Goal: Information Seeking & Learning: Learn about a topic

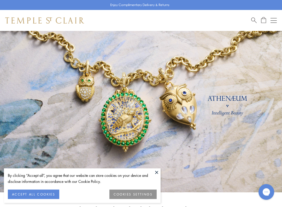
scroll to position [9, 0]
click at [49, 177] on button "ACCEPT ALL COOKIES" at bounding box center [34, 193] width 52 height 9
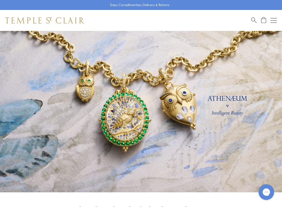
click at [50, 177] on link at bounding box center [141, 107] width 282 height 170
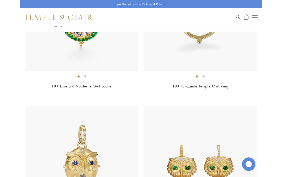
scroll to position [199, 0]
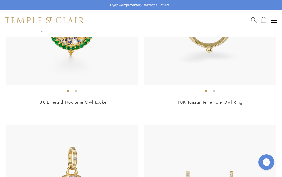
click at [256, 19] on span "Search" at bounding box center [254, 19] width 5 height 5
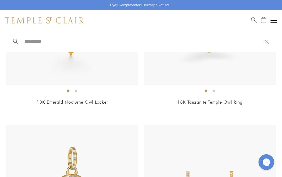
click at [44, 39] on input "search" at bounding box center [144, 41] width 241 height 6
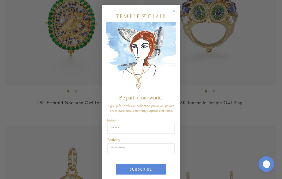
scroll to position [0, 0]
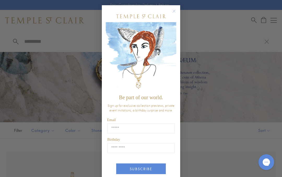
click at [174, 11] on circle "Close dialog" at bounding box center [174, 11] width 6 height 6
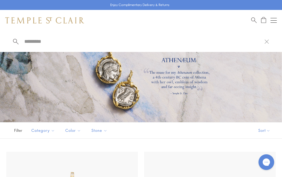
click at [55, 41] on input "search" at bounding box center [144, 41] width 241 height 6
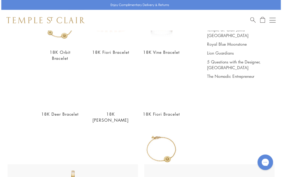
scroll to position [74, 0]
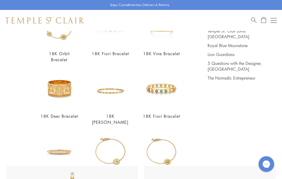
type input "********"
click at [194, 42] on div "18K Orbit Bracelet $11,000 18K Fiori Bracelet $22,000 18K Vine Bracelet $29,500…" at bounding box center [104, 133] width 182 height 250
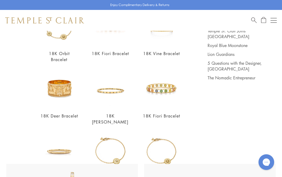
click at [179, 52] on div "18K Vine Bracelet $29,500" at bounding box center [162, 36] width 38 height 56
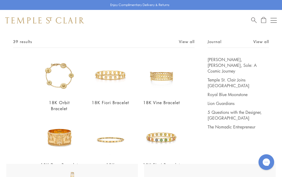
scroll to position [24, 0]
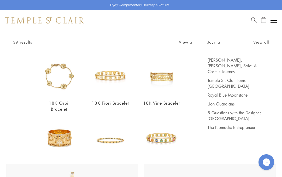
click at [245, 92] on link "Royal Blue Moonstone" at bounding box center [238, 95] width 61 height 6
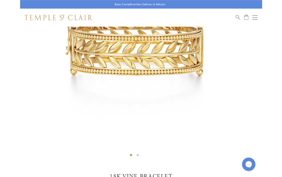
scroll to position [112, 0]
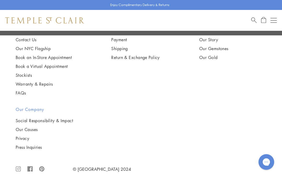
scroll to position [947, 0]
